Goal: Task Accomplishment & Management: Complete application form

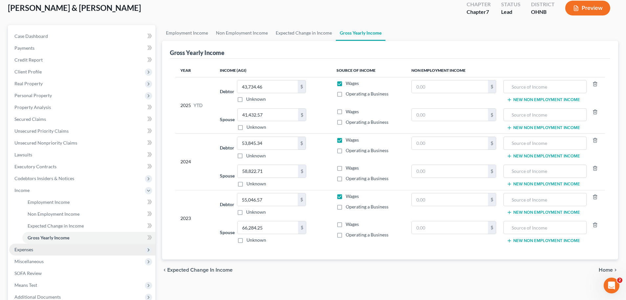
scroll to position [109, 0]
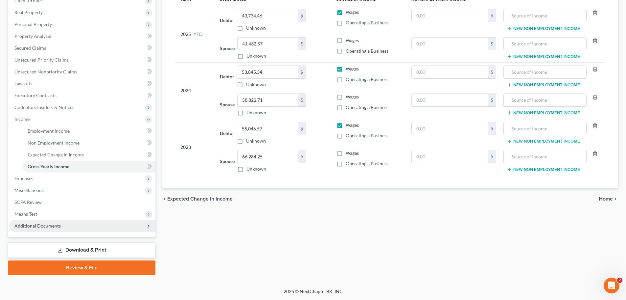
click at [49, 226] on span "Additional Documents" at bounding box center [37, 226] width 46 height 6
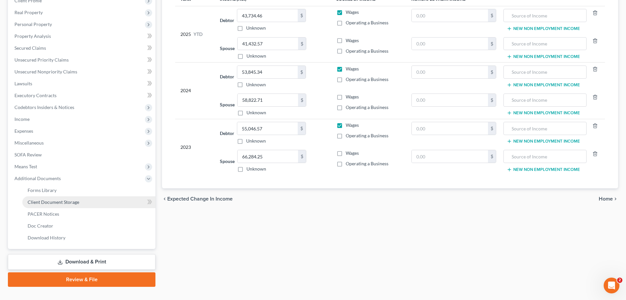
click at [72, 201] on span "Client Document Storage" at bounding box center [54, 202] width 52 height 6
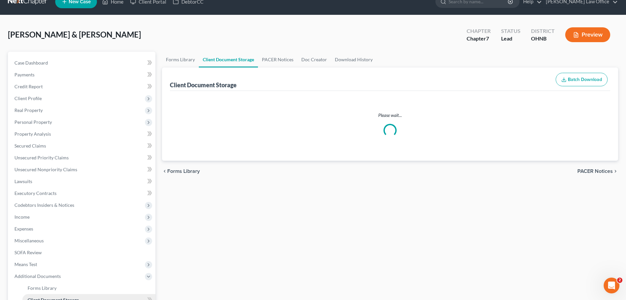
select select "5"
select select "22"
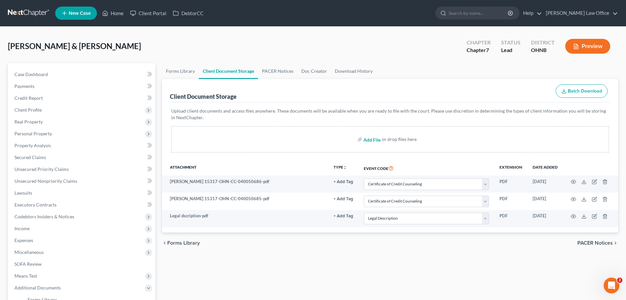
click at [373, 141] on input "file" at bounding box center [372, 139] width 16 height 12
type input "C:\fakepath\PayStubs.pdf"
select select "5"
select select "22"
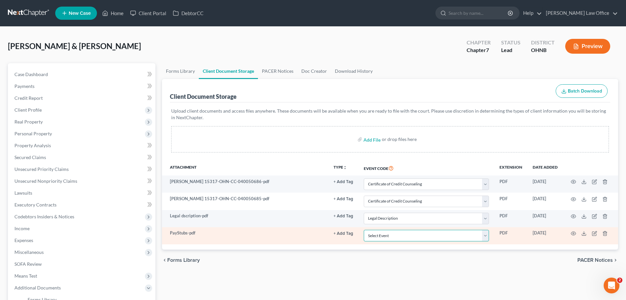
click at [394, 236] on select "Select Event 20 Largest Unsecured Creditors Amended List of Creditors (Fee) Ame…" at bounding box center [426, 236] width 125 height 12
select select "20"
click at [364, 230] on select "Select Event 20 Largest Unsecured Creditors Amended List of Creditors (Fee) Ame…" at bounding box center [426, 236] width 125 height 12
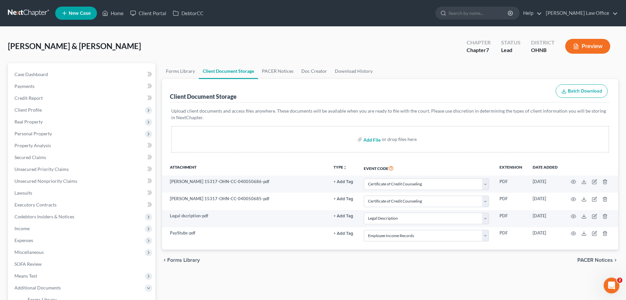
click at [374, 138] on input "file" at bounding box center [372, 139] width 16 height 12
type input "C:\fakepath\DecRe.pdf"
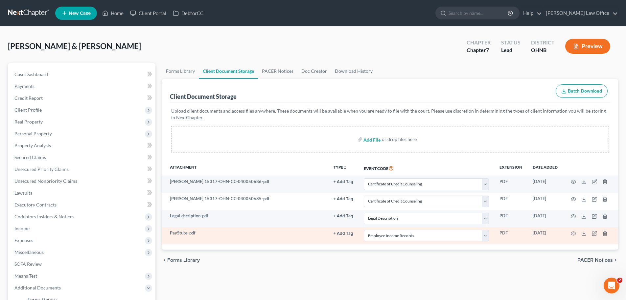
select select "5"
select select "22"
select select "20"
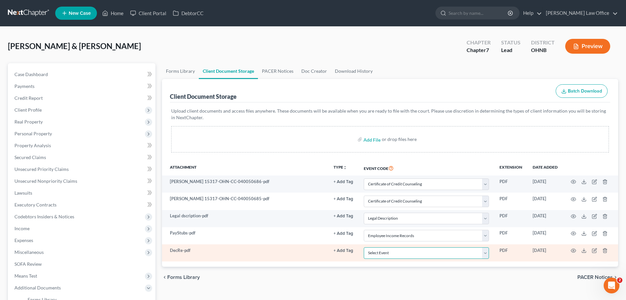
click at [404, 257] on select "Select Event 20 Largest Unsecured Creditors Amended List of Creditors (Fee) Ame…" at bounding box center [426, 253] width 125 height 12
select select "16"
click at [364, 247] on select "Select Event 20 Largest Unsecured Creditors Amended List of Creditors (Fee) Ame…" at bounding box center [426, 253] width 125 height 12
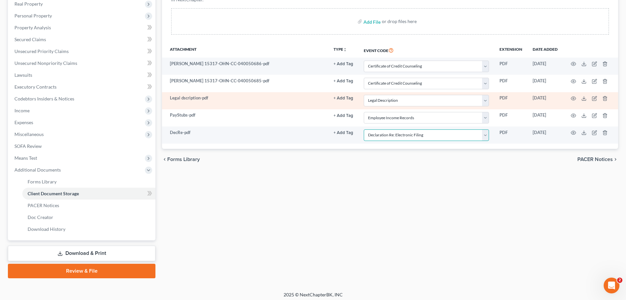
scroll to position [121, 0]
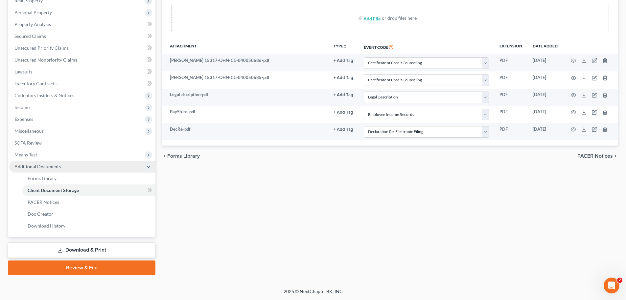
click at [68, 169] on span "Additional Documents" at bounding box center [82, 166] width 146 height 12
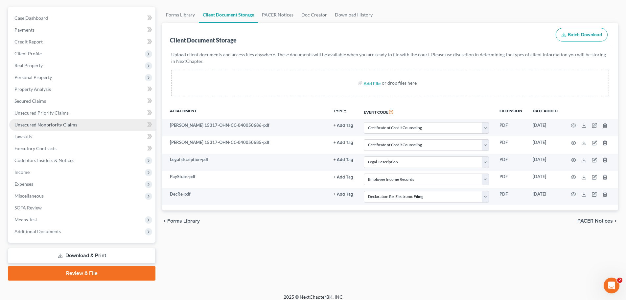
scroll to position [62, 0]
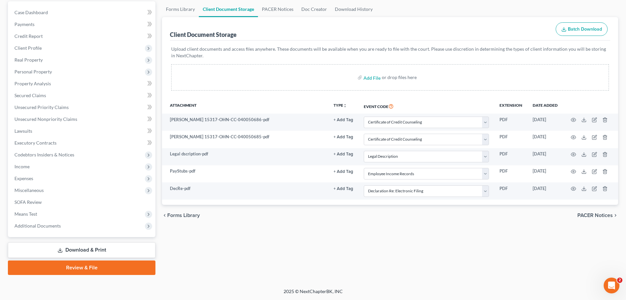
click at [597, 217] on span "PACER Notices" at bounding box center [596, 214] width 36 height 5
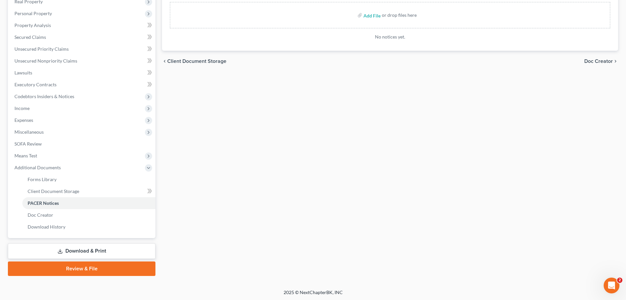
scroll to position [121, 0]
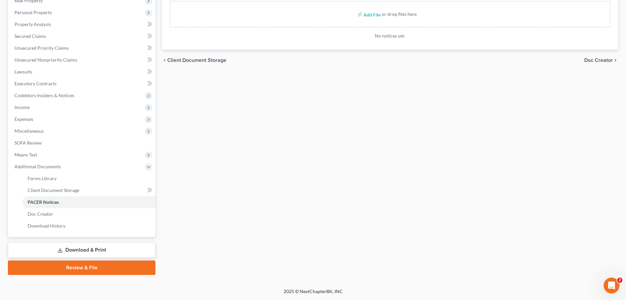
click at [88, 268] on link "Review & File" at bounding box center [82, 267] width 148 height 14
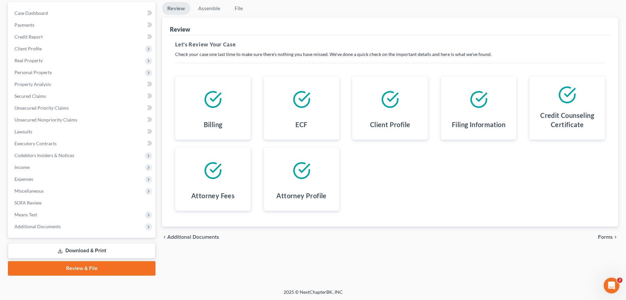
scroll to position [62, 0]
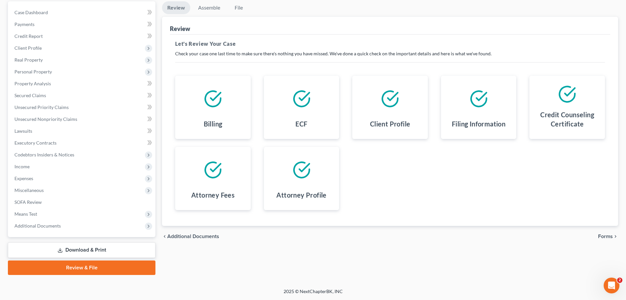
click at [611, 235] on span "Forms" at bounding box center [605, 235] width 15 height 5
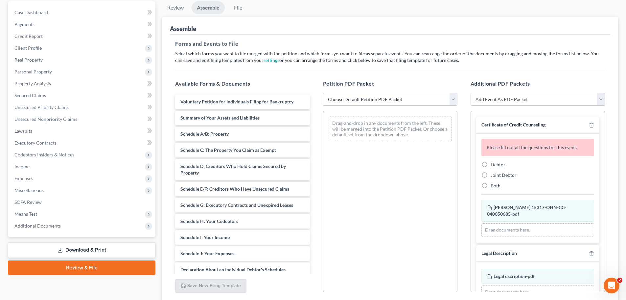
click at [362, 97] on select "Choose Default Petition PDF Packet Complete Bankruptcy Petition (all forms and …" at bounding box center [390, 99] width 134 height 13
select select "0"
click at [323, 93] on select "Choose Default Petition PDF Packet Complete Bankruptcy Petition (all forms and …" at bounding box center [390, 99] width 134 height 13
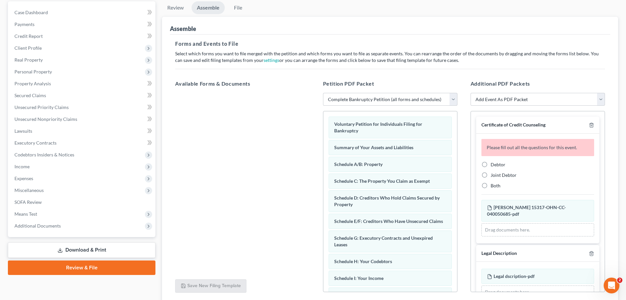
click at [505, 176] on span "Joint Debtor" at bounding box center [504, 175] width 26 height 6
click at [498, 176] on input "Joint Debtor" at bounding box center [496, 174] width 4 height 4
radio input "true"
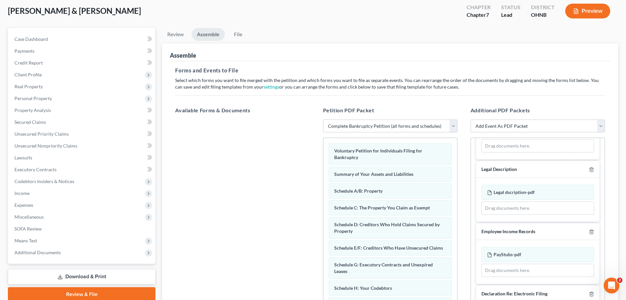
scroll to position [113, 0]
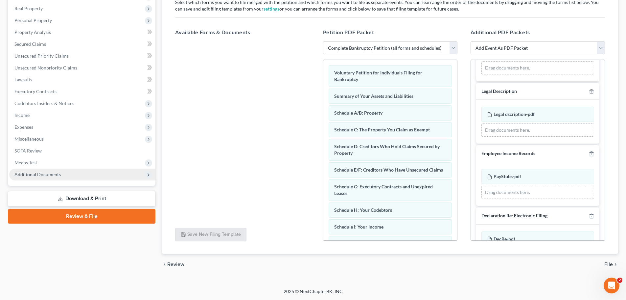
click at [52, 175] on span "Additional Documents" at bounding box center [37, 174] width 46 height 6
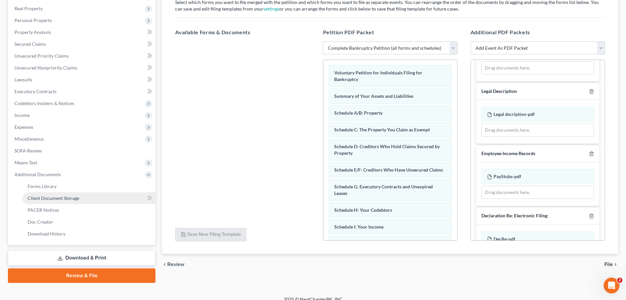
click at [74, 197] on span "Client Document Storage" at bounding box center [54, 198] width 52 height 6
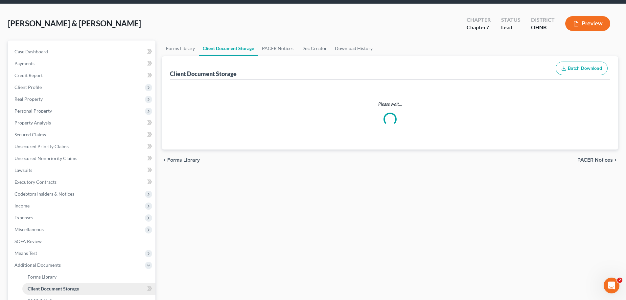
select select "5"
select select "22"
select select "20"
select select "16"
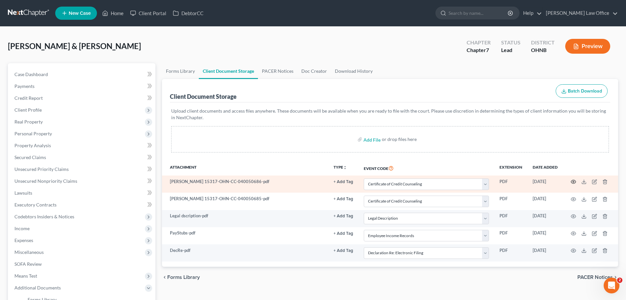
click at [574, 181] on icon "button" at bounding box center [573, 181] width 5 height 5
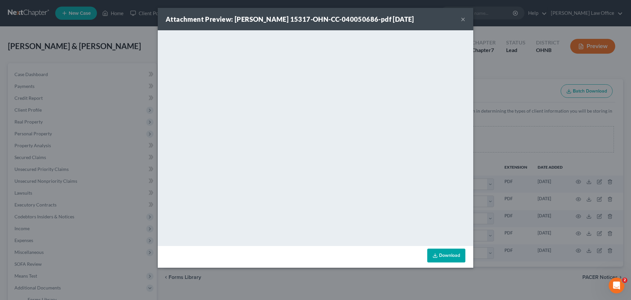
click at [465, 19] on button "×" at bounding box center [463, 19] width 5 height 8
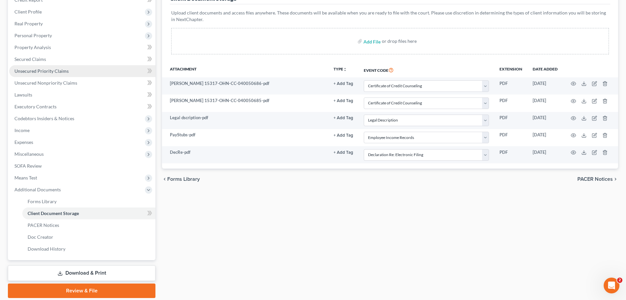
scroll to position [99, 0]
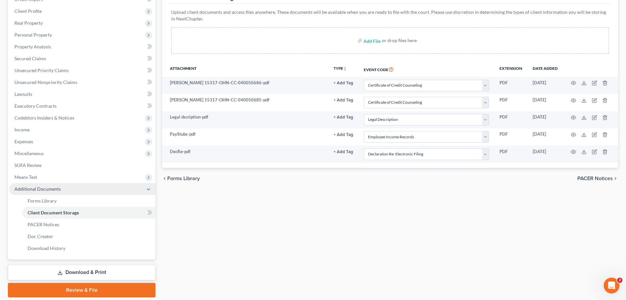
click at [36, 190] on span "Additional Documents" at bounding box center [37, 189] width 46 height 6
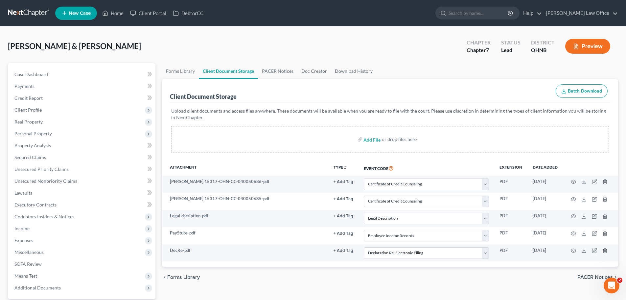
scroll to position [62, 0]
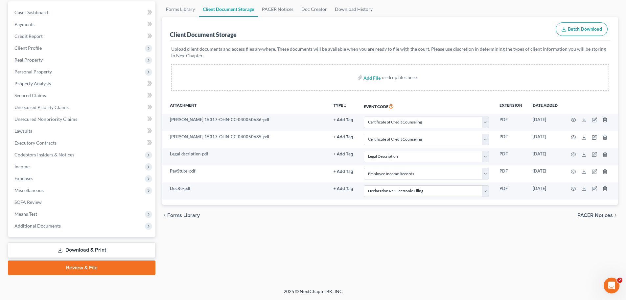
click at [85, 269] on link "Review & File" at bounding box center [82, 267] width 148 height 14
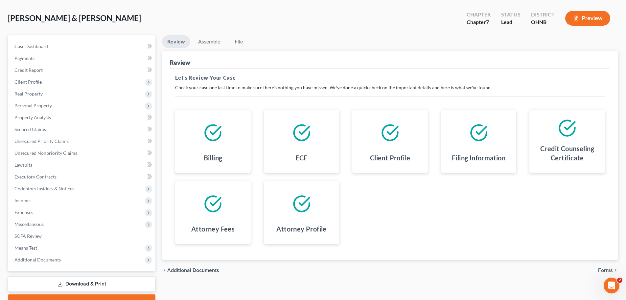
scroll to position [62, 0]
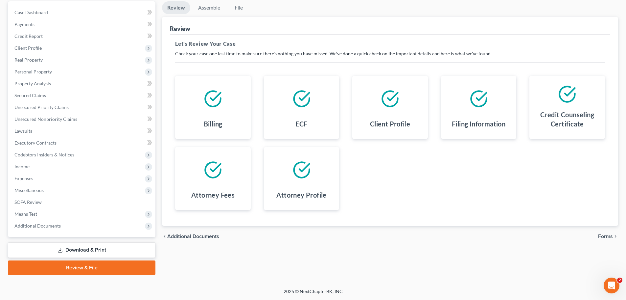
click at [604, 238] on span "Forms" at bounding box center [605, 235] width 15 height 5
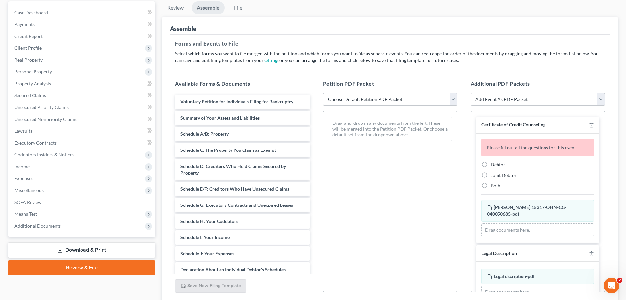
click at [346, 103] on select "Choose Default Petition PDF Packet Complete Bankruptcy Petition (all forms and …" at bounding box center [390, 99] width 134 height 13
select select "0"
click at [323, 93] on select "Choose Default Petition PDF Packet Complete Bankruptcy Petition (all forms and …" at bounding box center [390, 99] width 134 height 13
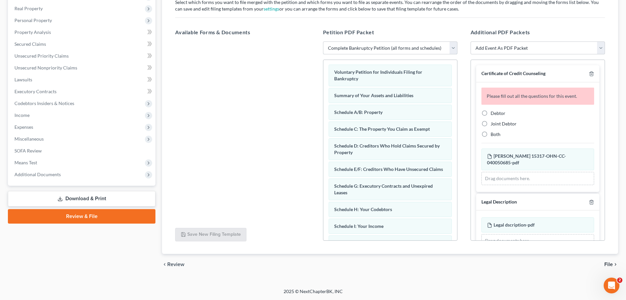
scroll to position [0, 0]
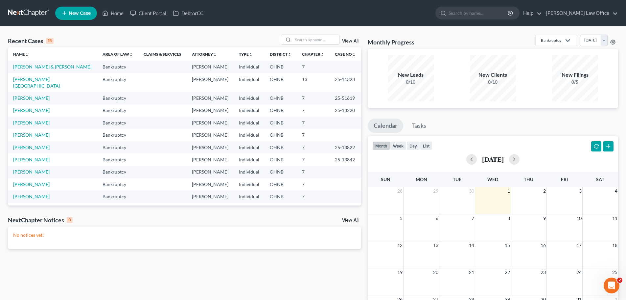
click at [23, 66] on link "[PERSON_NAME] & [PERSON_NAME]" at bounding box center [52, 67] width 78 height 6
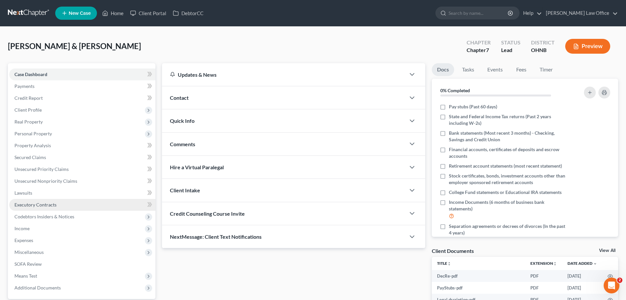
scroll to position [82, 0]
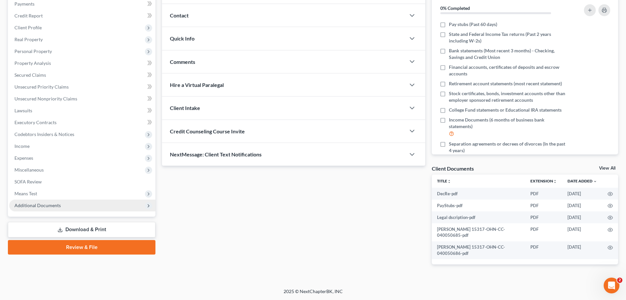
click at [62, 207] on span "Additional Documents" at bounding box center [82, 205] width 146 height 12
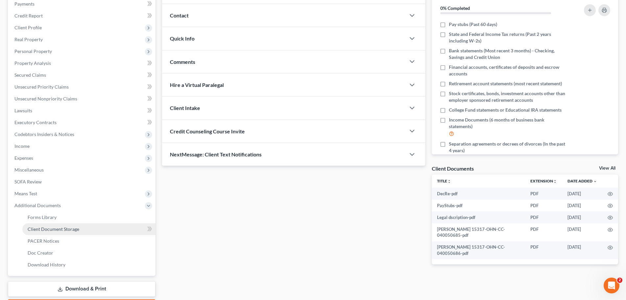
click at [73, 231] on span "Client Document Storage" at bounding box center [54, 229] width 52 height 6
select select "5"
select select "22"
select select "20"
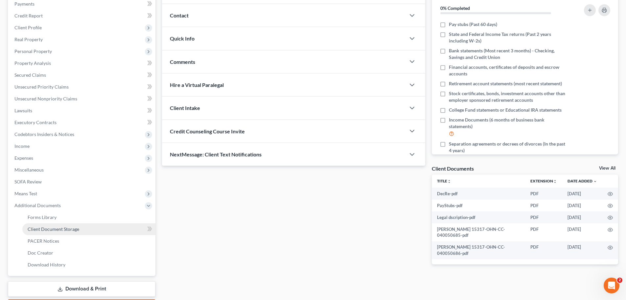
select select "16"
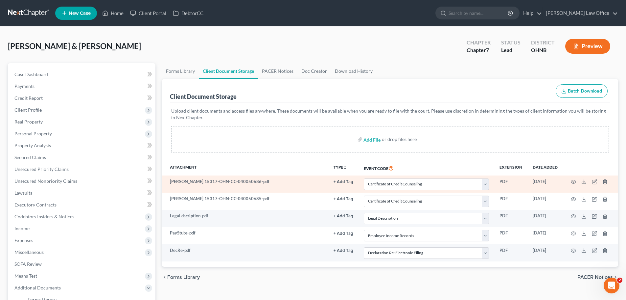
click at [608, 182] on td at bounding box center [590, 183] width 55 height 17
click at [606, 182] on line "button" at bounding box center [606, 182] width 0 height 1
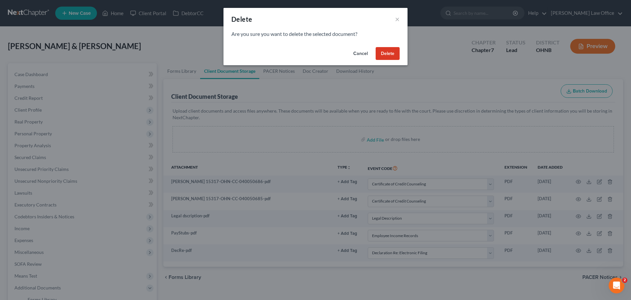
click at [388, 54] on button "Delete" at bounding box center [388, 53] width 24 height 13
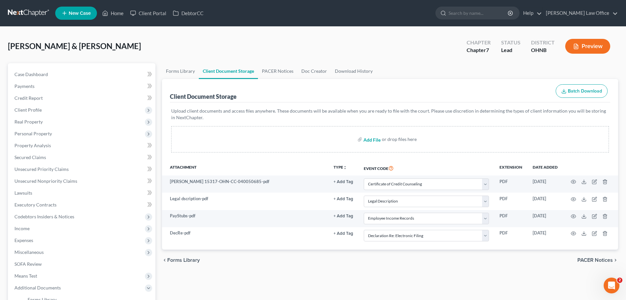
click at [371, 139] on input "file" at bounding box center [372, 139] width 16 height 12
type input "C:\fakepath\[PERSON_NAME] 15317-OHN-CC-040050686.pdf"
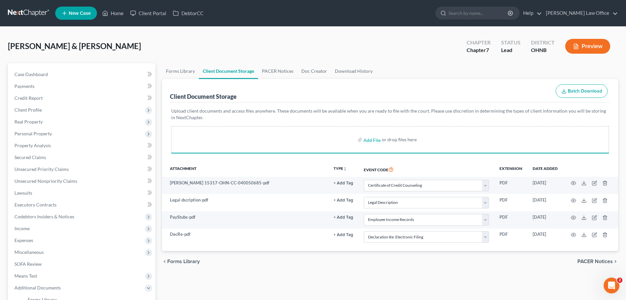
select select "5"
select select "22"
select select "20"
select select "16"
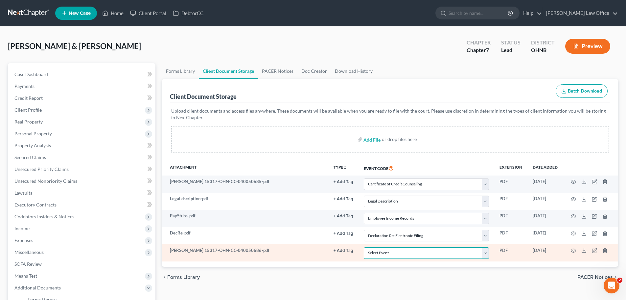
click at [445, 255] on select "Select Event 20 Largest Unsecured Creditors Amended List of Creditors (Fee) Ame…" at bounding box center [426, 253] width 125 height 12
select select "5"
click at [364, 247] on select "Select Event 20 Largest Unsecured Creditors Amended List of Creditors (Fee) Ame…" at bounding box center [426, 253] width 125 height 12
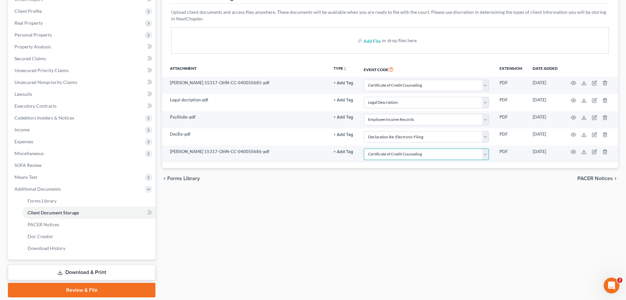
scroll to position [121, 0]
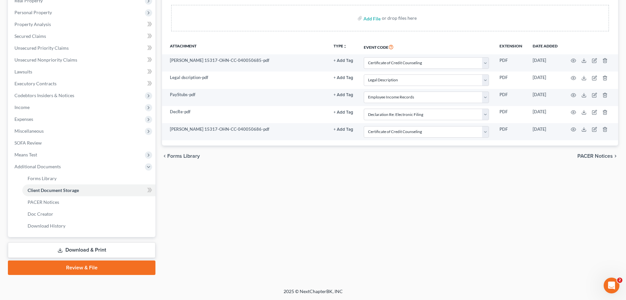
click at [109, 265] on link "Review & File" at bounding box center [82, 267] width 148 height 14
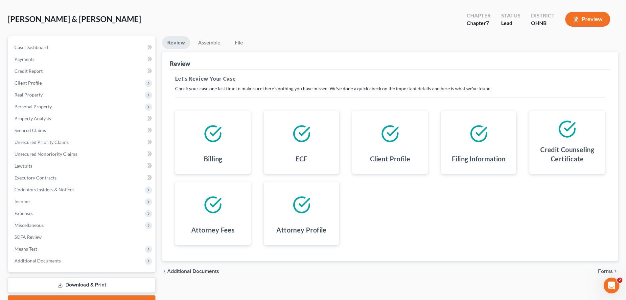
scroll to position [62, 0]
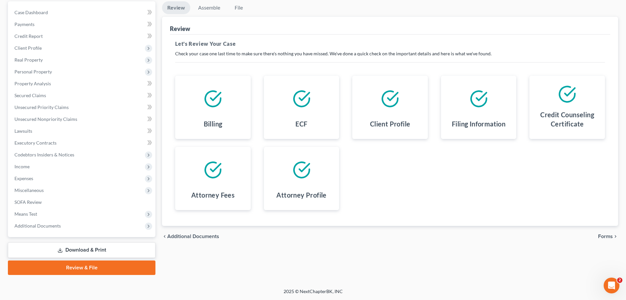
click at [607, 235] on span "Forms" at bounding box center [605, 235] width 15 height 5
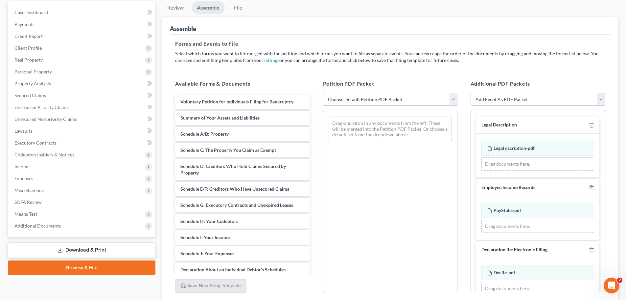
click at [382, 97] on select "Choose Default Petition PDF Packet Complete Bankruptcy Petition (all forms and …" at bounding box center [390, 99] width 134 height 13
select select "0"
click at [323, 93] on select "Choose Default Petition PDF Packet Complete Bankruptcy Petition (all forms and …" at bounding box center [390, 99] width 134 height 13
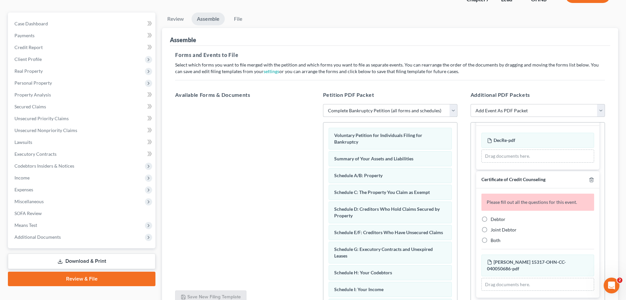
scroll to position [66, 0]
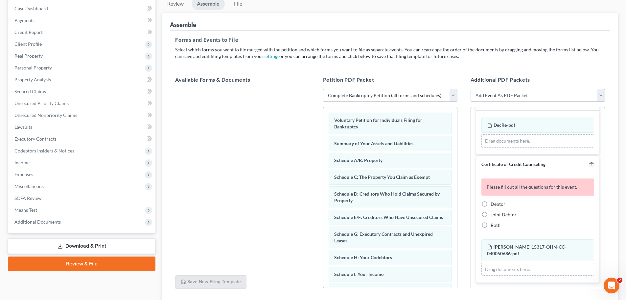
click at [503, 213] on span "Joint Debtor" at bounding box center [504, 214] width 26 height 6
click at [498, 213] on input "Joint Debtor" at bounding box center [496, 213] width 4 height 4
radio input "true"
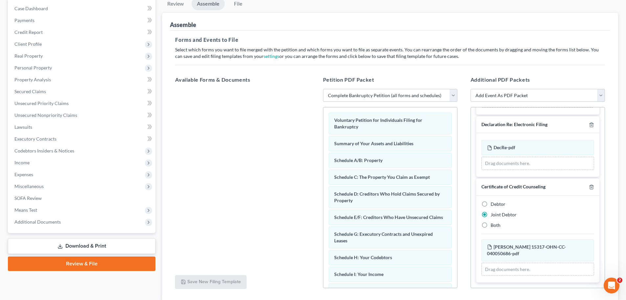
click at [501, 203] on span "Debtor" at bounding box center [498, 204] width 15 height 6
click at [498, 203] on input "Debtor" at bounding box center [496, 203] width 4 height 4
radio input "true"
radio input "false"
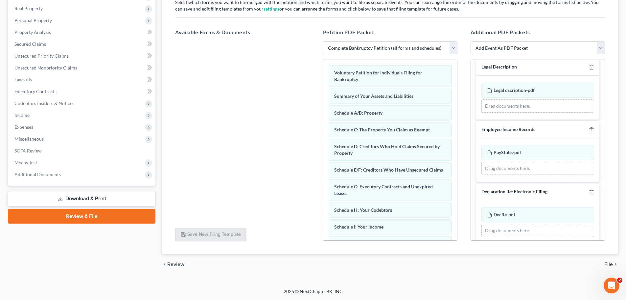
scroll to position [0, 0]
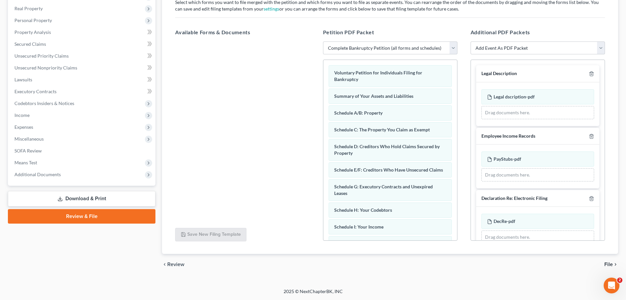
click at [609, 262] on span "File" at bounding box center [609, 263] width 9 height 5
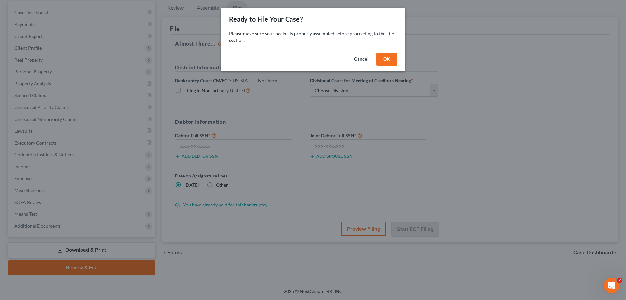
scroll to position [62, 0]
click at [395, 59] on button "OK" at bounding box center [389, 59] width 21 height 13
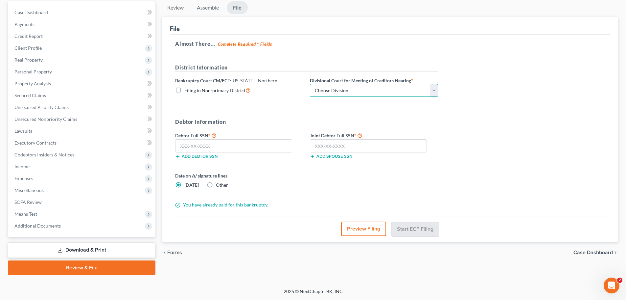
click at [367, 88] on select "Choose Division Akron [GEOGRAPHIC_DATA] [GEOGRAPHIC_DATA] [GEOGRAPHIC_DATA] [GE…" at bounding box center [374, 90] width 128 height 13
select select "2"
click at [310, 84] on select "Choose Division Akron [GEOGRAPHIC_DATA] [GEOGRAPHIC_DATA] [GEOGRAPHIC_DATA] [GE…" at bounding box center [374, 90] width 128 height 13
click at [263, 147] on input "text" at bounding box center [233, 145] width 117 height 13
type input "291-94-3589"
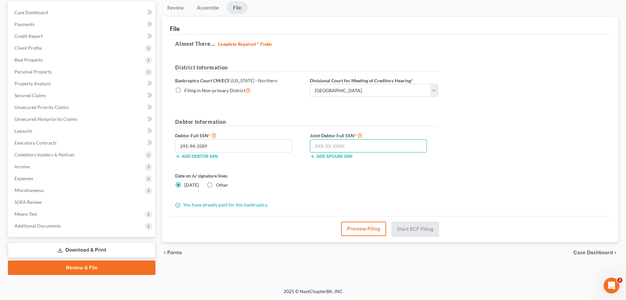
click at [347, 147] on input "text" at bounding box center [368, 145] width 117 height 13
type input "273-94-8943"
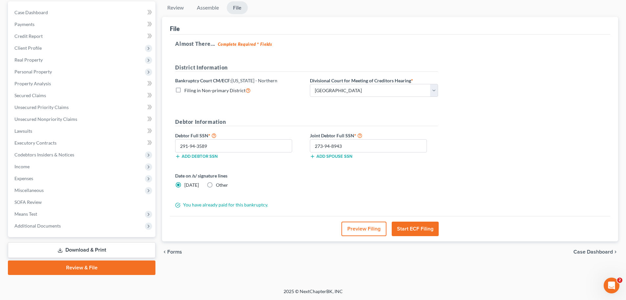
click at [427, 227] on button "Start ECF Filing" at bounding box center [415, 228] width 47 height 14
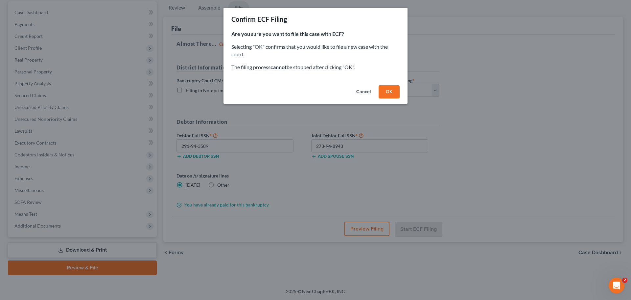
click at [391, 92] on button "OK" at bounding box center [389, 91] width 21 height 13
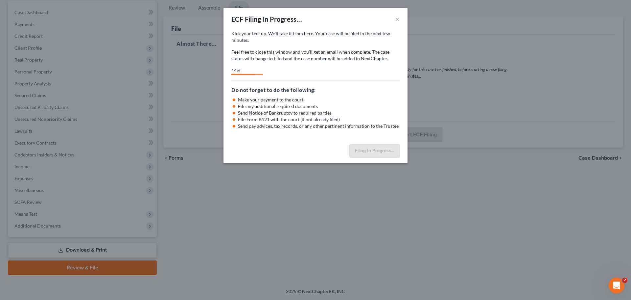
select select "2"
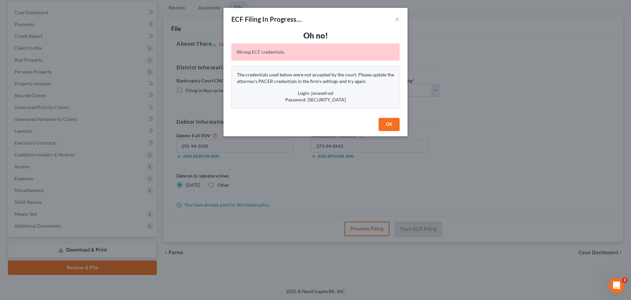
click at [389, 121] on button "OK" at bounding box center [389, 124] width 21 height 13
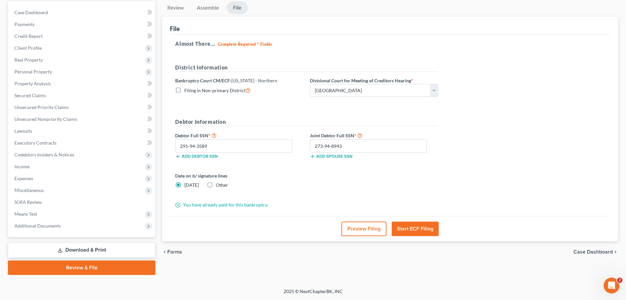
click at [425, 227] on button "Start ECF Filing" at bounding box center [415, 228] width 47 height 14
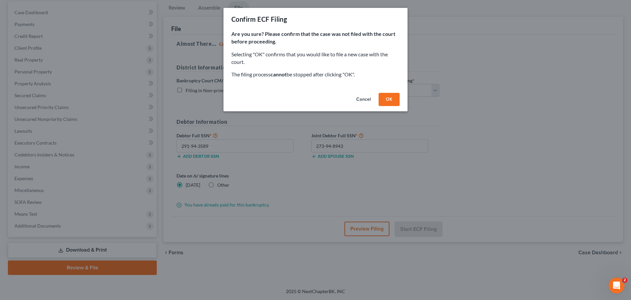
click at [388, 99] on button "OK" at bounding box center [389, 99] width 21 height 13
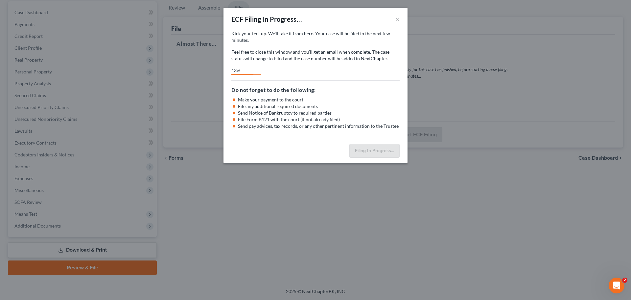
select select "2"
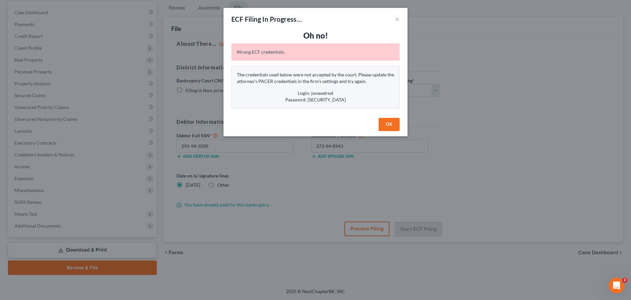
click at [388, 122] on button "OK" at bounding box center [389, 124] width 21 height 13
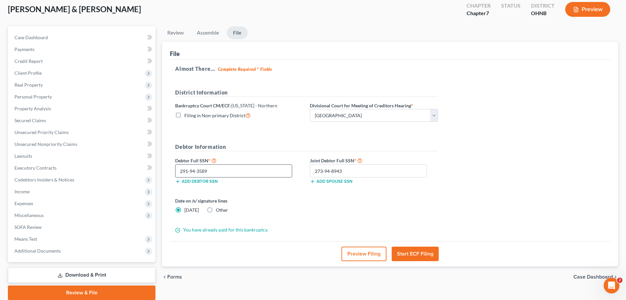
scroll to position [0, 0]
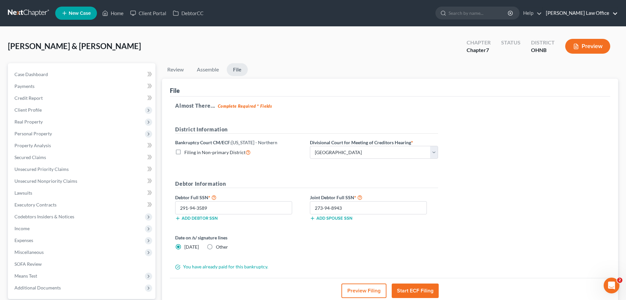
click at [607, 15] on link "[PERSON_NAME] Law Office" at bounding box center [580, 13] width 75 height 12
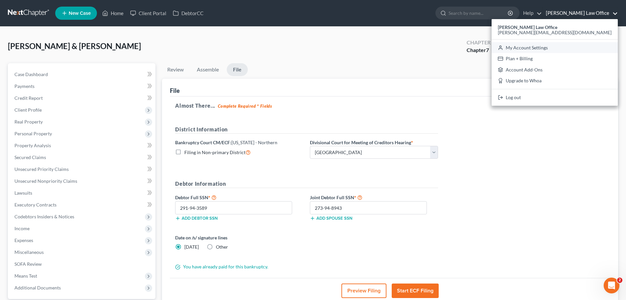
click at [601, 47] on link "My Account Settings" at bounding box center [555, 47] width 126 height 11
select select "24"
select select "36"
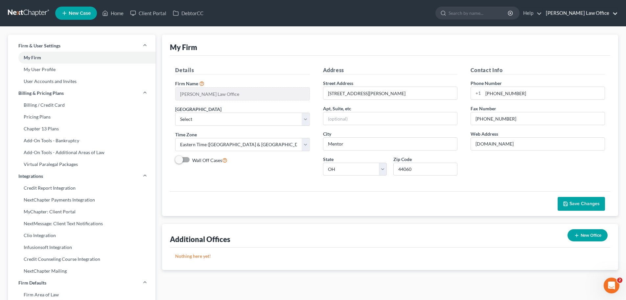
click at [594, 13] on link "[PERSON_NAME] Law Office" at bounding box center [580, 13] width 75 height 12
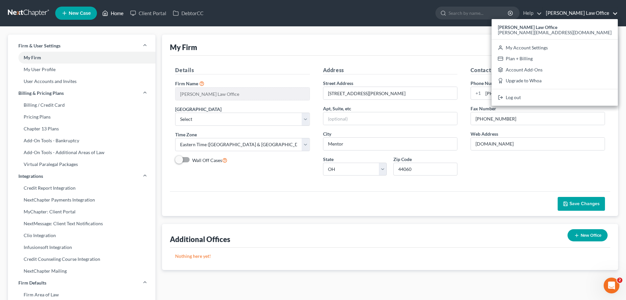
click at [111, 13] on link "Home" at bounding box center [113, 13] width 28 height 12
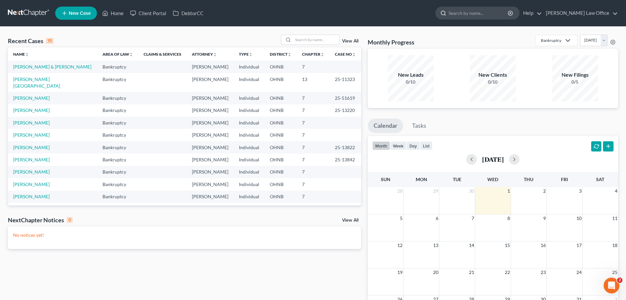
click at [503, 13] on input "search" at bounding box center [479, 13] width 60 height 12
drag, startPoint x: 494, startPoint y: 14, endPoint x: 482, endPoint y: 14, distance: 11.8
click at [482, 14] on input "ecf login" at bounding box center [479, 13] width 60 height 12
type input "ecf"
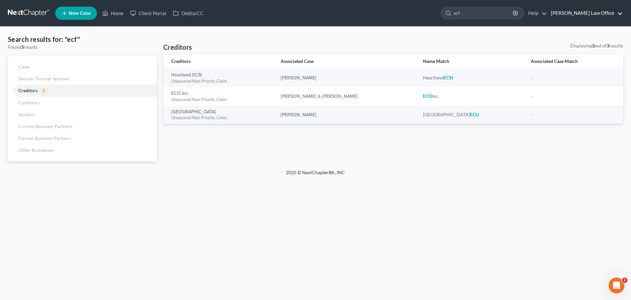
click at [618, 14] on link "[PERSON_NAME] Law Office" at bounding box center [585, 13] width 75 height 12
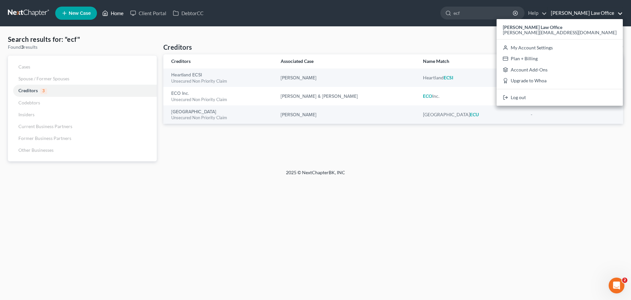
click at [118, 11] on link "Home" at bounding box center [113, 13] width 28 height 12
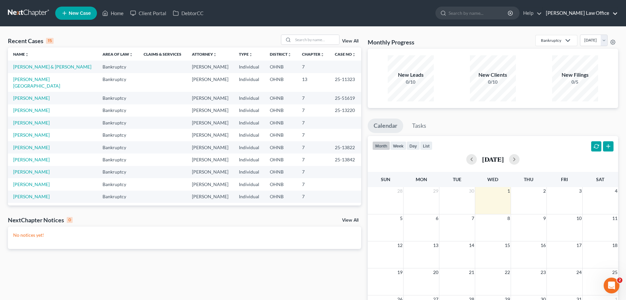
click at [615, 12] on link "[PERSON_NAME] Law Office" at bounding box center [580, 13] width 75 height 12
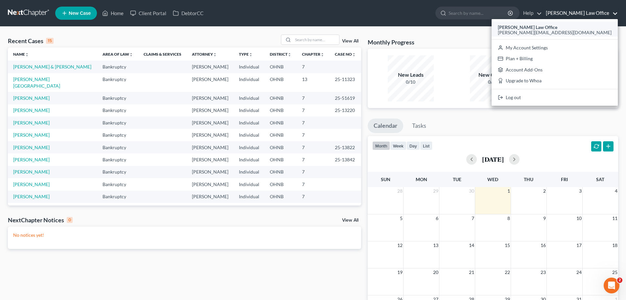
click at [558, 27] on strong "[PERSON_NAME] Law Office" at bounding box center [528, 27] width 60 height 6
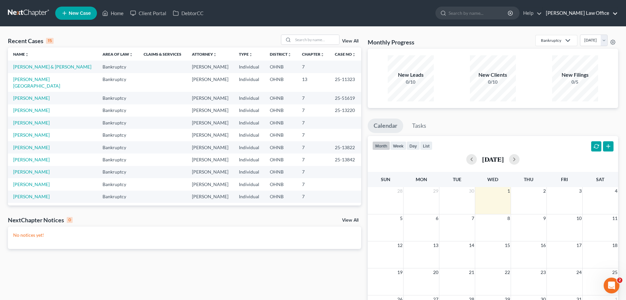
click at [618, 16] on link "[PERSON_NAME] Law Office" at bounding box center [580, 13] width 75 height 12
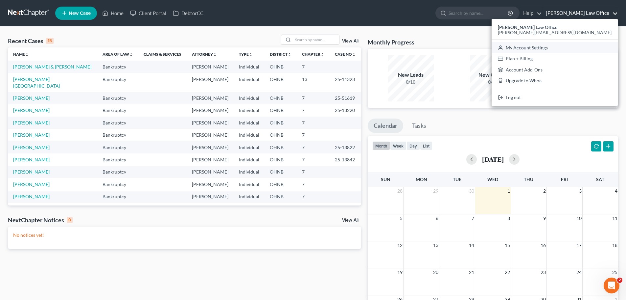
click at [594, 46] on link "My Account Settings" at bounding box center [555, 47] width 126 height 11
select select "61"
select select "24"
select select "36"
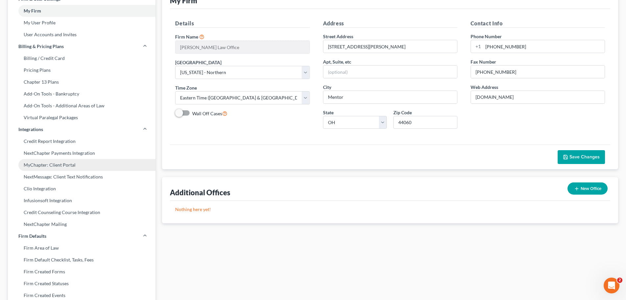
scroll to position [14, 0]
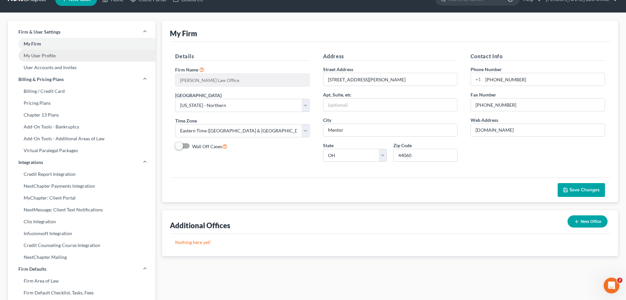
click at [42, 55] on link "My User Profile" at bounding box center [82, 56] width 148 height 12
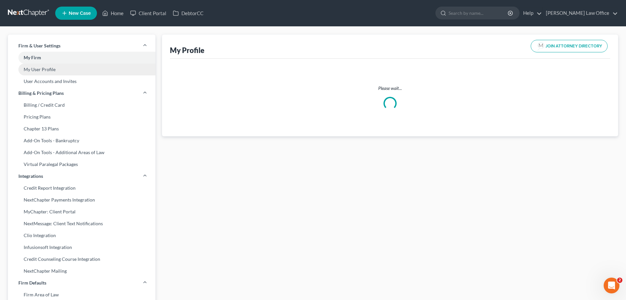
select select "36"
select select "61"
select select "attorney"
select select "1"
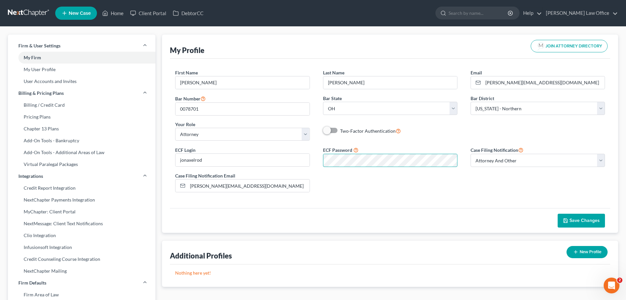
click at [297, 169] on div "ECF Login jonaxelrod ECF Password Case Filing Notification Select Attorney Only…" at bounding box center [390, 172] width 443 height 52
drag, startPoint x: 201, startPoint y: 187, endPoint x: 185, endPoint y: 189, distance: 16.6
click at [185, 189] on div "[PERSON_NAME][EMAIL_ADDRESS][DOMAIN_NAME]" at bounding box center [242, 185] width 134 height 13
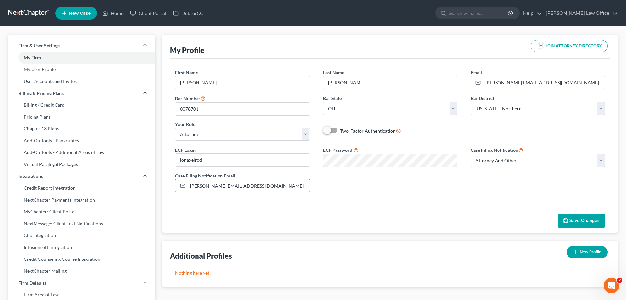
type input "[PERSON_NAME][EMAIL_ADDRESS][DOMAIN_NAME]"
click at [578, 221] on span "Save Changes" at bounding box center [585, 220] width 30 height 6
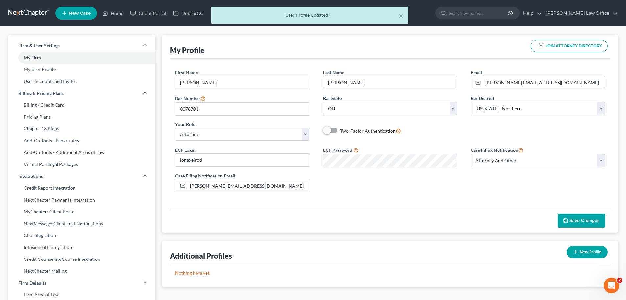
click at [111, 14] on div "× User Profile Updated!" at bounding box center [310, 17] width 626 height 20
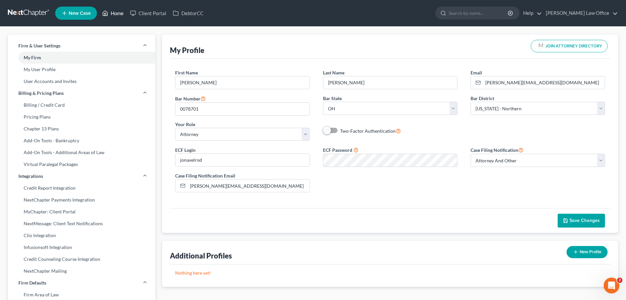
click at [118, 14] on link "Home" at bounding box center [113, 13] width 28 height 12
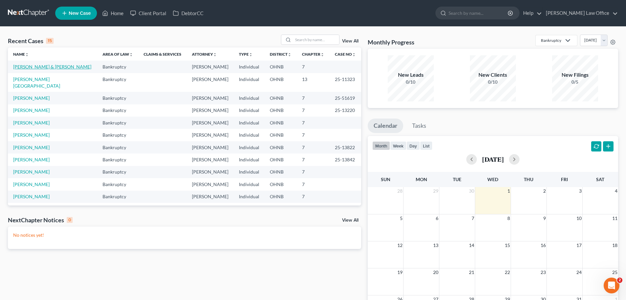
click at [34, 68] on link "[PERSON_NAME] & [PERSON_NAME]" at bounding box center [52, 67] width 78 height 6
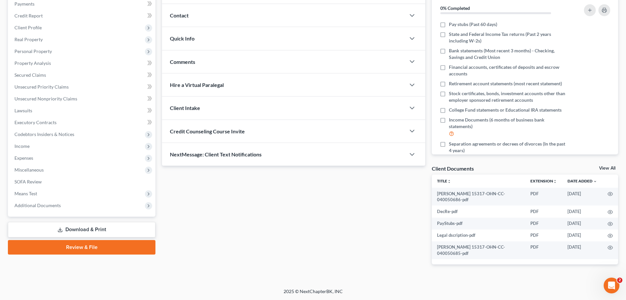
click at [72, 244] on link "Review & File" at bounding box center [82, 247] width 148 height 14
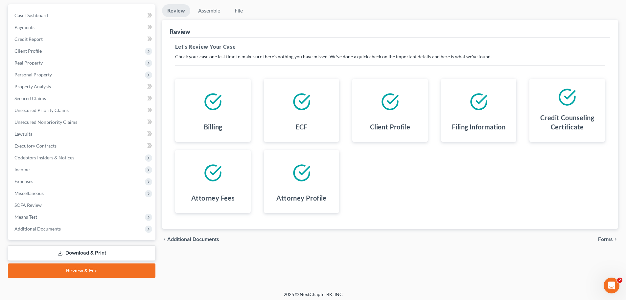
scroll to position [62, 0]
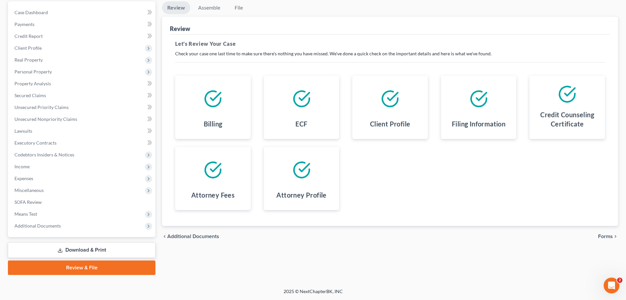
click at [609, 235] on span "Forms" at bounding box center [605, 235] width 15 height 5
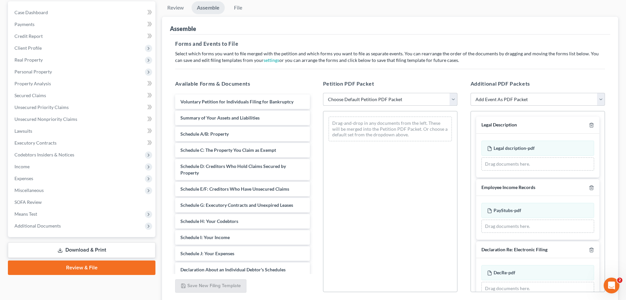
click at [398, 100] on select "Choose Default Petition PDF Packet Complete Bankruptcy Petition (all forms and …" at bounding box center [390, 99] width 134 height 13
select select "0"
click at [323, 93] on select "Choose Default Petition PDF Packet Complete Bankruptcy Petition (all forms and …" at bounding box center [390, 99] width 134 height 13
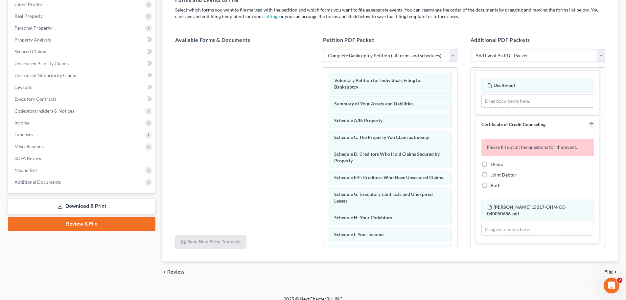
scroll to position [113, 0]
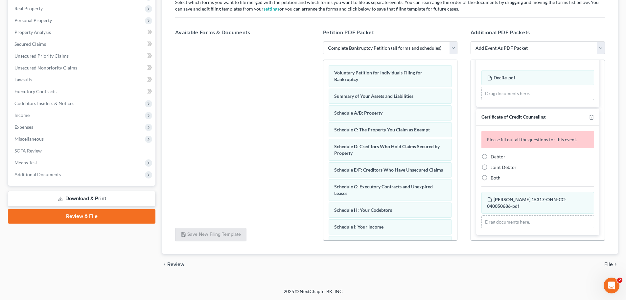
click at [499, 155] on span "Debtor" at bounding box center [498, 157] width 15 height 6
click at [498, 155] on input "Debtor" at bounding box center [496, 155] width 4 height 4
radio input "true"
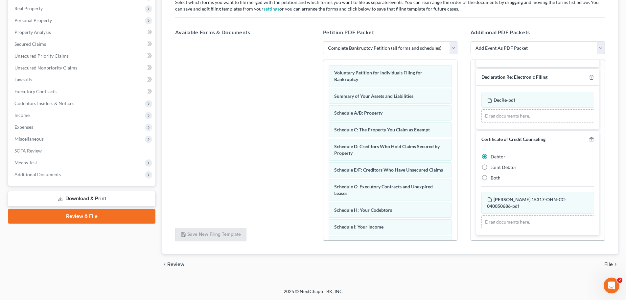
click at [528, 50] on select "Add Event As PDF Packet 20 Largest Unsecured Creditors Amended List of Creditor…" at bounding box center [538, 47] width 134 height 13
select select "5"
click at [471, 41] on select "Add Event As PDF Packet 20 Largest Unsecured Creditors Amended List of Creditor…" at bounding box center [538, 47] width 134 height 13
select select
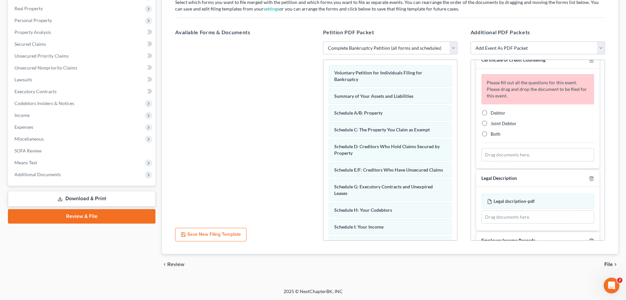
scroll to position [0, 0]
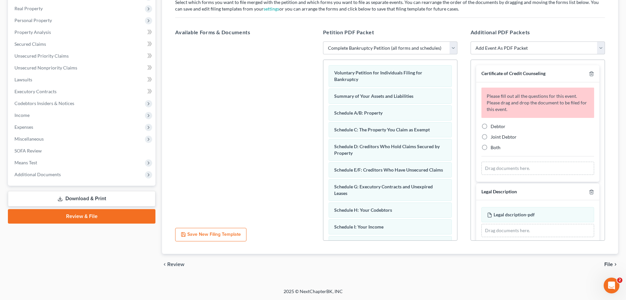
click at [496, 136] on span "Joint Debtor" at bounding box center [504, 137] width 26 height 6
click at [496, 136] on input "Joint Debtor" at bounding box center [496, 136] width 4 height 4
radio input "true"
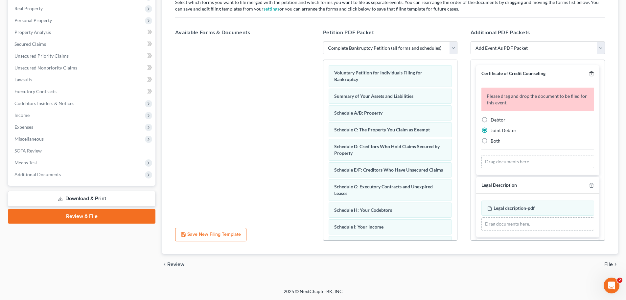
click at [589, 74] on icon "button" at bounding box center [591, 73] width 5 height 5
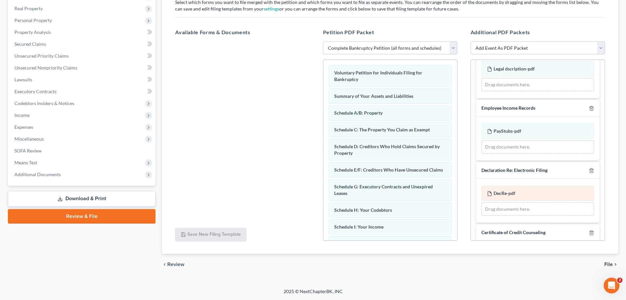
scroll to position [121, 0]
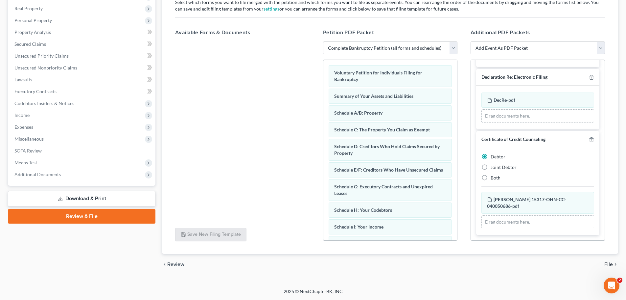
click at [611, 263] on span "File" at bounding box center [609, 263] width 9 height 5
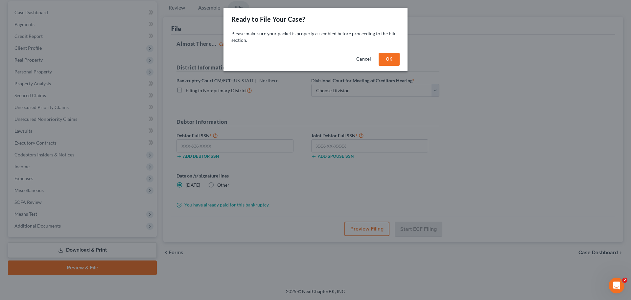
click at [391, 60] on button "OK" at bounding box center [389, 59] width 21 height 13
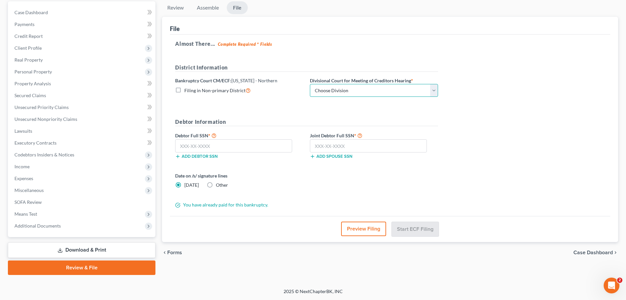
click at [384, 90] on select "Choose Division Akron [GEOGRAPHIC_DATA] [GEOGRAPHIC_DATA] [GEOGRAPHIC_DATA] [GE…" at bounding box center [374, 90] width 128 height 13
select select "2"
click at [310, 84] on select "Choose Division Akron [GEOGRAPHIC_DATA] [GEOGRAPHIC_DATA] [GEOGRAPHIC_DATA] [GE…" at bounding box center [374, 90] width 128 height 13
click at [213, 145] on input "text" at bounding box center [233, 145] width 117 height 13
type input "291-94-3589"
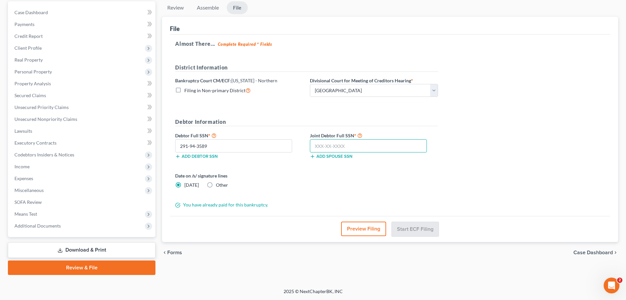
click at [374, 143] on input "text" at bounding box center [368, 145] width 117 height 13
type input "273-94-8943"
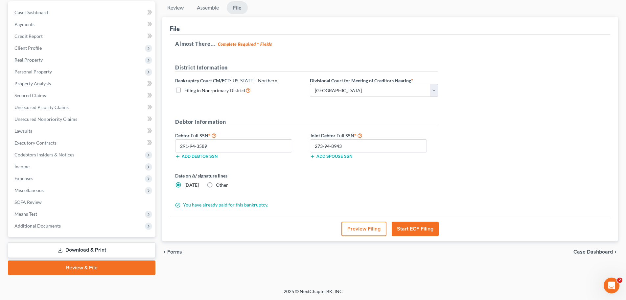
click at [423, 230] on button "Start ECF Filing" at bounding box center [415, 228] width 47 height 14
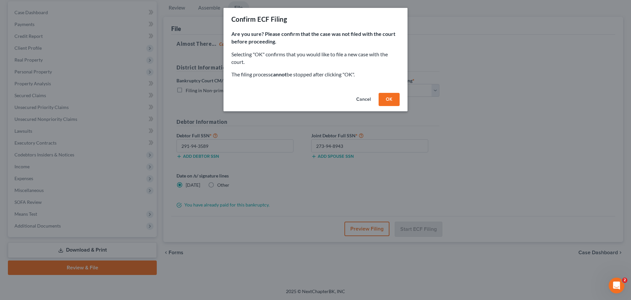
click at [384, 102] on button "OK" at bounding box center [389, 99] width 21 height 13
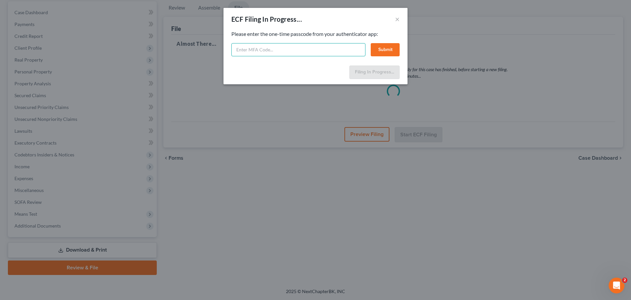
click at [267, 56] on input "text" at bounding box center [298, 49] width 134 height 13
type input "529739"
click at [381, 49] on button "Submit" at bounding box center [385, 49] width 29 height 13
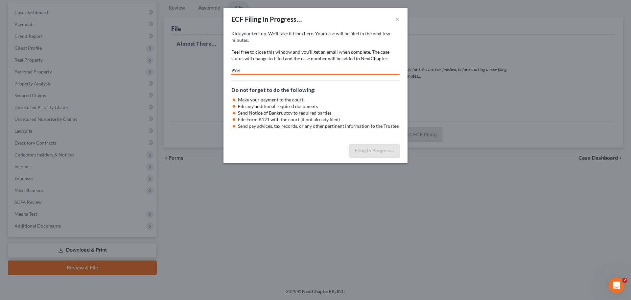
select select "2"
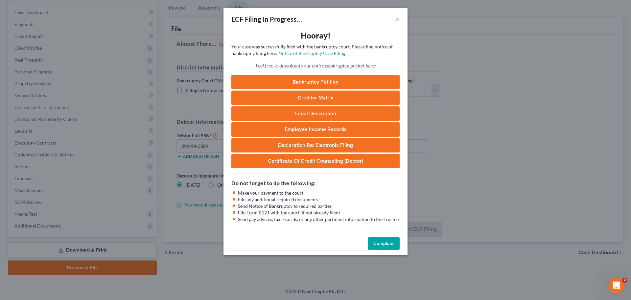
click at [383, 241] on button "Complete!" at bounding box center [384, 243] width 32 height 13
